Goal: Check status: Check status

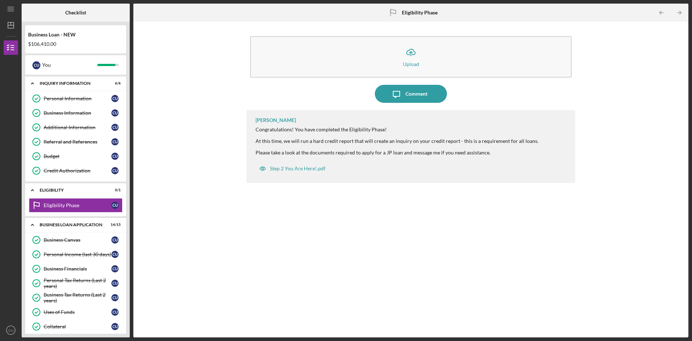
scroll to position [171, 0]
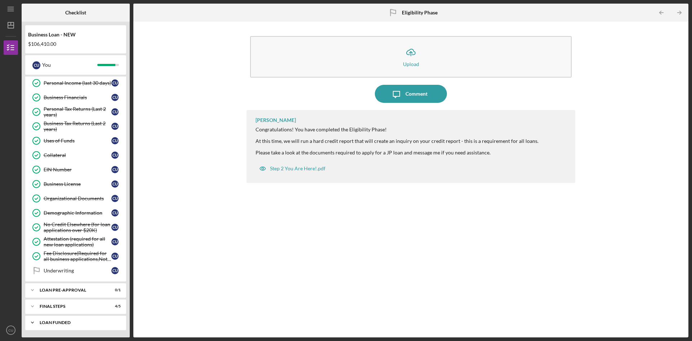
click at [71, 324] on div "LOAN FUNDED" at bounding box center [79, 322] width 78 height 4
click at [97, 304] on div "FINAL STEPS" at bounding box center [79, 306] width 78 height 4
click at [85, 292] on div "Icon/Expander LOAN PRE-APPROVAL 0 / 1" at bounding box center [75, 290] width 101 height 14
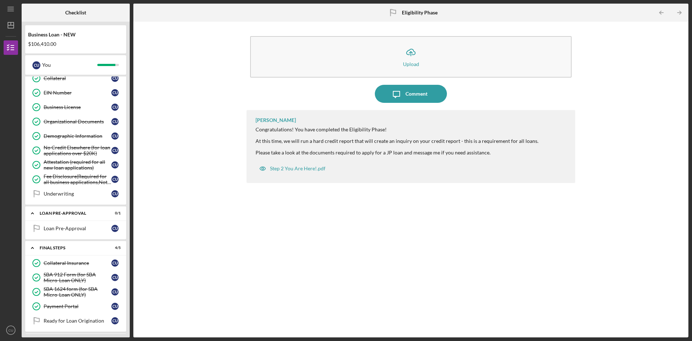
scroll to position [279, 0]
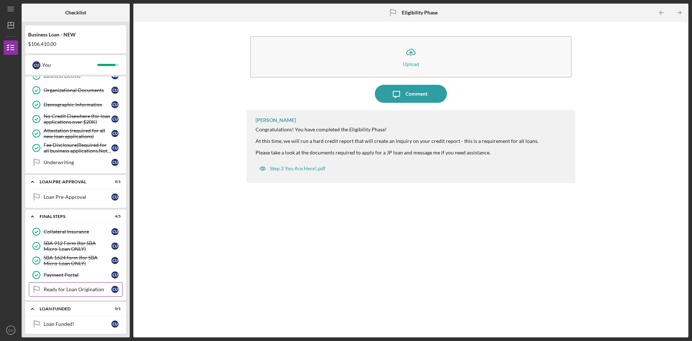
click at [83, 287] on div "Ready for Loan Origination" at bounding box center [78, 289] width 68 height 6
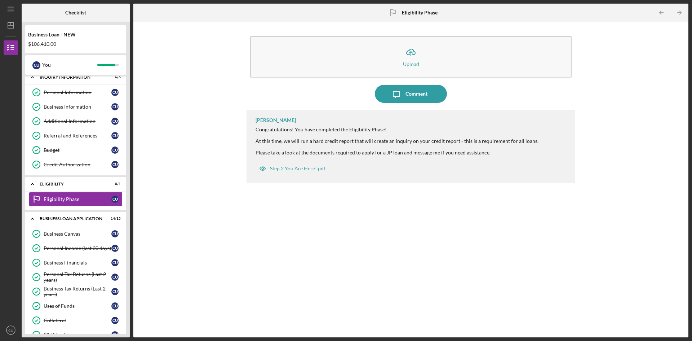
scroll to position [0, 0]
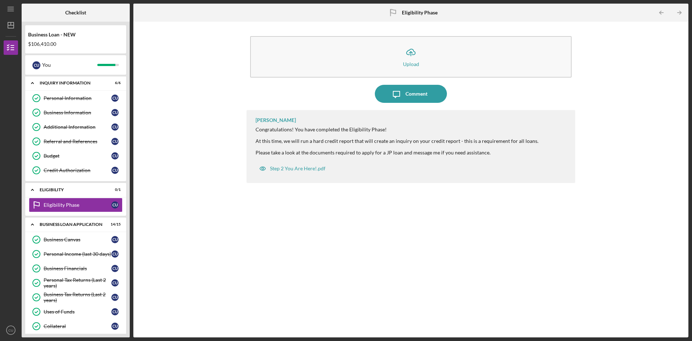
drag, startPoint x: 263, startPoint y: 328, endPoint x: 257, endPoint y: 308, distance: 20.7
click at [264, 328] on div "Icon/Upload Upload Icon/Message Comment [PERSON_NAME] Congratulations! You have…" at bounding box center [411, 179] width 329 height 308
